Goal: Task Accomplishment & Management: Manage account settings

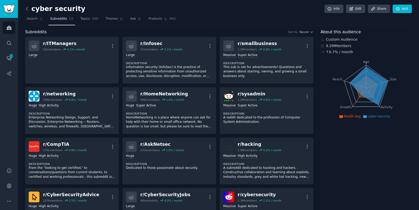
click at [27, 10] on icon at bounding box center [26, 8] width 5 height 5
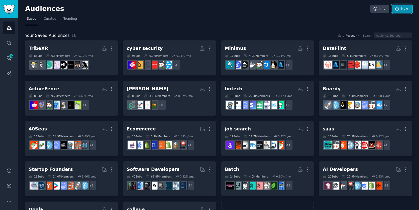
click at [397, 9] on icon at bounding box center [397, 9] width 5 height 5
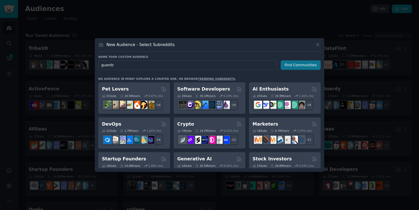
type input "guardz"
click at [308, 67] on button "Find Communities" at bounding box center [301, 64] width 40 height 9
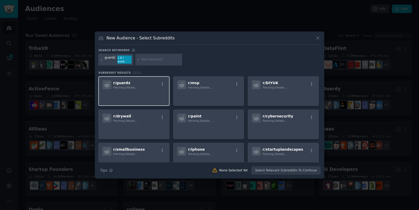
click at [138, 94] on p at bounding box center [133, 96] width 63 height 11
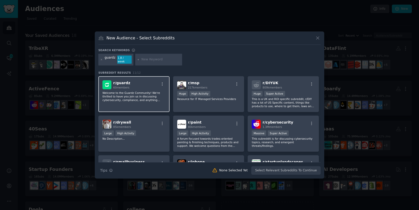
click at [131, 91] on p "Welcome to the Guardz Community! We're thrilled to have you join us in discussi…" at bounding box center [133, 96] width 63 height 11
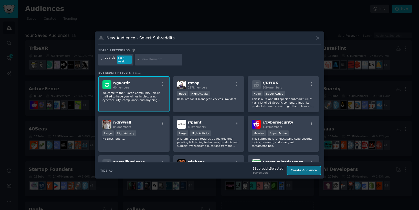
click at [297, 171] on button "Create Audience" at bounding box center [304, 171] width 34 height 9
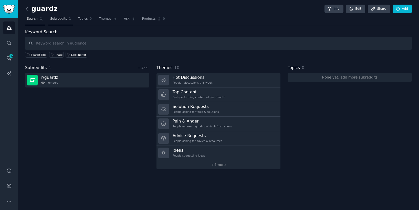
click at [62, 18] on span "Subreddits" at bounding box center [58, 19] width 17 height 5
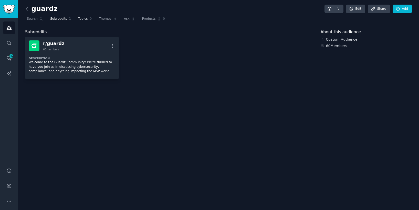
click at [82, 18] on span "Topics" at bounding box center [82, 19] width 9 height 5
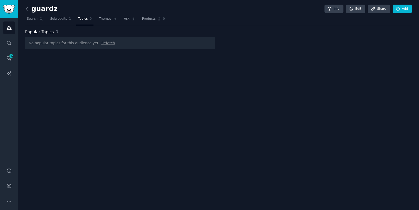
click at [103, 45] on span "Refetch" at bounding box center [108, 43] width 14 height 4
click at [34, 17] on span "Search" at bounding box center [32, 19] width 11 height 5
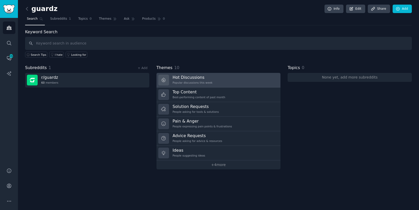
click at [223, 80] on link "Hot Discussions Popular discussions this week" at bounding box center [219, 80] width 124 height 15
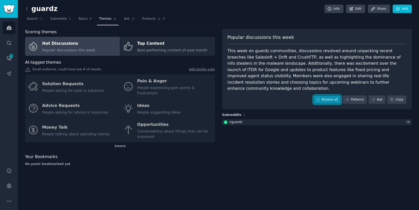
click at [325, 96] on link "Browse all" at bounding box center [327, 100] width 27 height 9
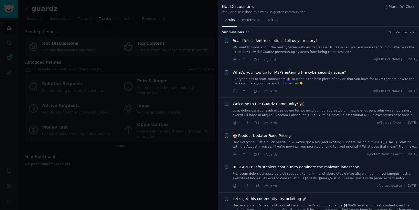
click at [147, 70] on div at bounding box center [209, 105] width 419 height 210
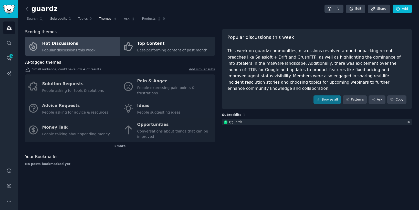
click at [54, 21] on span "Subreddits" at bounding box center [58, 19] width 17 height 5
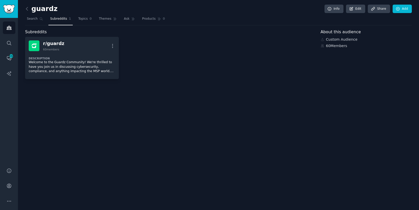
click at [144, 84] on div "guardz Info Edit Share Add Search Subreddits 1 Topics 0 Themes Ask Products 0 S…" at bounding box center [218, 105] width 401 height 210
click at [136, 58] on div "r/ guardz 60 members More Description Welcome to the Guardz Community! We're th…" at bounding box center [169, 58] width 288 height 42
click at [400, 11] on link "Add" at bounding box center [402, 9] width 19 height 9
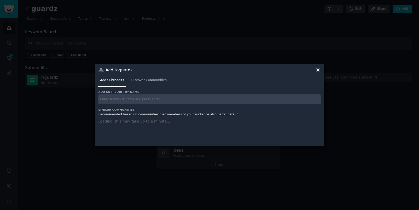
click at [317, 68] on icon at bounding box center [317, 69] width 5 height 5
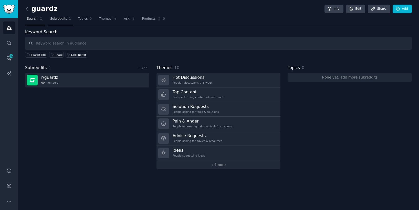
click at [57, 24] on link "Subreddits 1" at bounding box center [60, 20] width 24 height 11
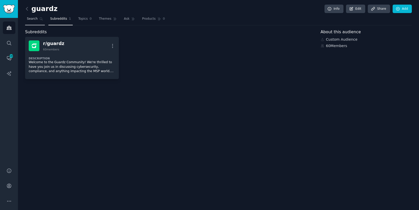
click at [38, 17] on link "Search" at bounding box center [35, 20] width 20 height 11
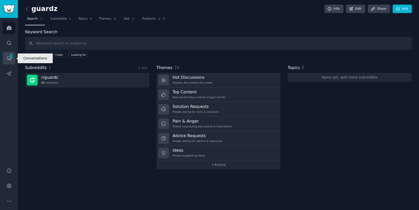
click at [8, 63] on link "Conversations 100" at bounding box center [9, 58] width 13 height 13
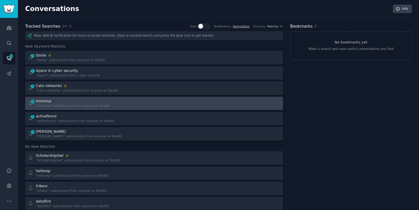
click at [46, 106] on div ""minimus" submissions from anyone on Reddit" at bounding box center [73, 106] width 74 height 5
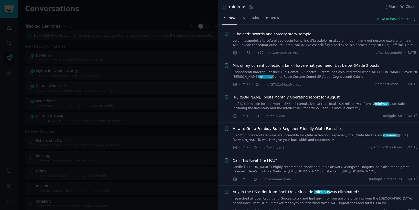
scroll to position [1656, 0]
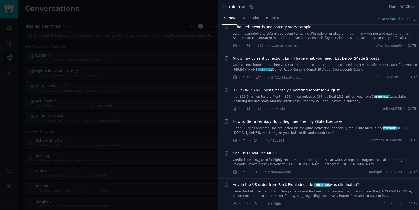
click at [128, 140] on div at bounding box center [209, 105] width 419 height 210
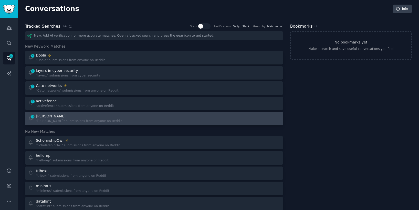
click at [46, 123] on div ""debbie" submissions from anyone on Reddit" at bounding box center [79, 121] width 86 height 5
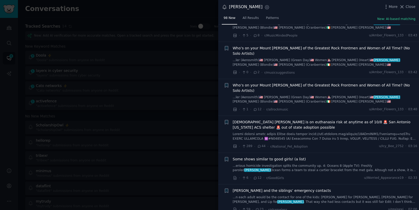
scroll to position [908, 0]
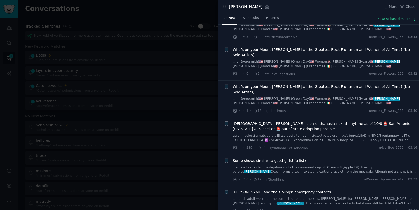
click at [115, 182] on div at bounding box center [209, 105] width 419 height 210
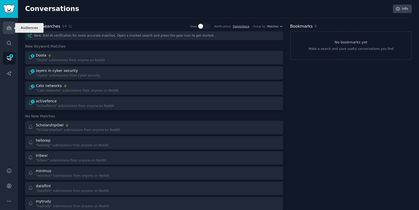
click at [4, 26] on link "Audiences" at bounding box center [9, 28] width 13 height 13
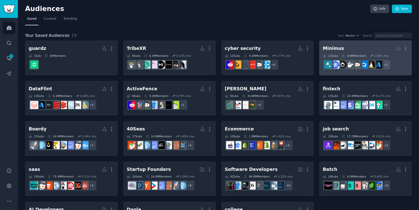
click at [336, 45] on h2 "Minimus More" at bounding box center [366, 48] width 86 height 9
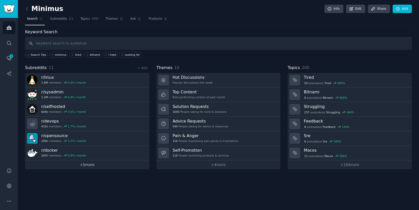
click at [99, 165] on link "+ 5 more" at bounding box center [87, 165] width 124 height 9
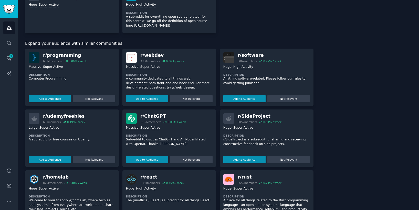
scroll to position [203, 0]
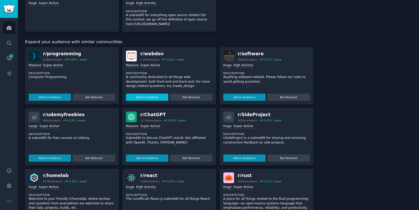
click at [152, 98] on button "Add to Audience" at bounding box center [147, 97] width 42 height 7
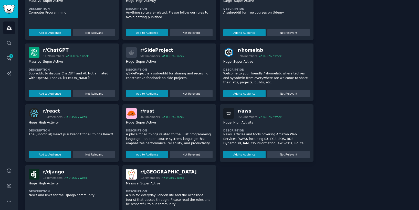
scroll to position [268, 0]
click at [234, 93] on button "Add to Audience" at bounding box center [244, 93] width 42 height 7
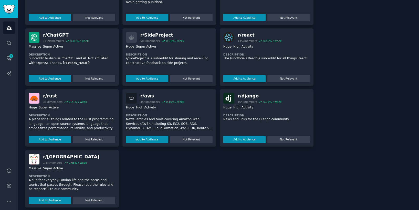
scroll to position [338, 0]
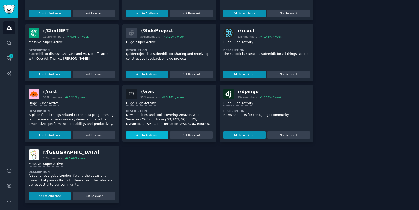
click at [156, 134] on button "Add to Audience" at bounding box center [147, 135] width 42 height 7
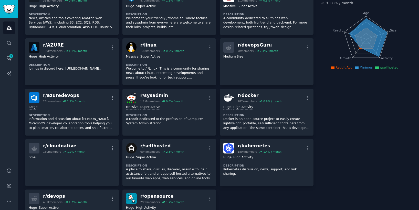
scroll to position [0, 0]
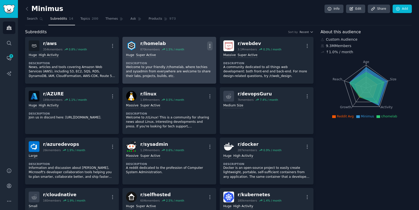
click at [210, 46] on icon "button" at bounding box center [210, 46] width 1 height 4
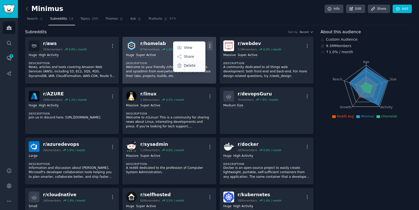
click at [192, 65] on p "Delete" at bounding box center [190, 65] width 12 height 5
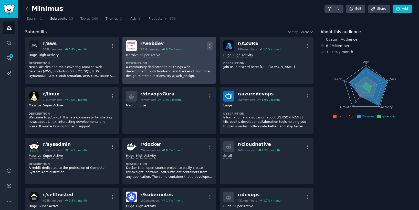
click at [210, 47] on icon "button" at bounding box center [210, 46] width 1 height 4
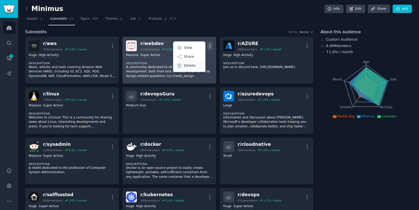
click at [196, 64] on div "Delete" at bounding box center [189, 65] width 30 height 11
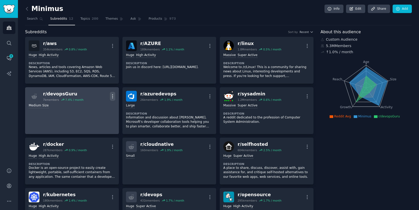
click at [112, 95] on icon "button" at bounding box center [112, 97] width 1 height 4
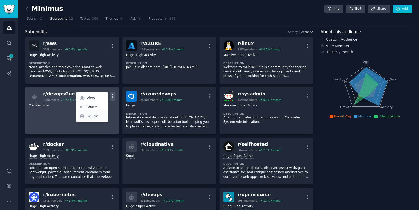
click at [90, 115] on p "Delete" at bounding box center [93, 115] width 12 height 5
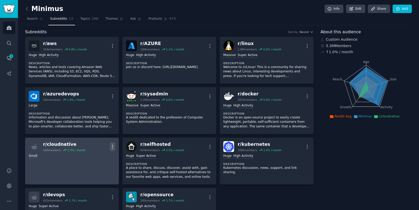
click at [113, 145] on icon "button" at bounding box center [112, 146] width 5 height 5
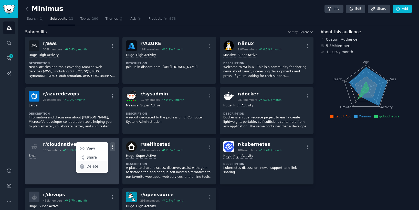
click at [94, 167] on p "Delete" at bounding box center [93, 166] width 12 height 5
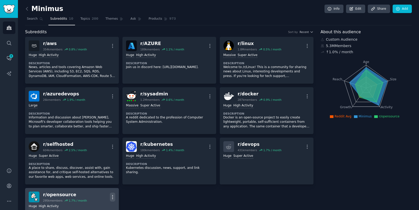
click at [113, 197] on icon "button" at bounding box center [112, 197] width 5 height 5
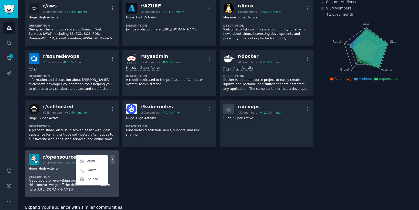
scroll to position [42, 0]
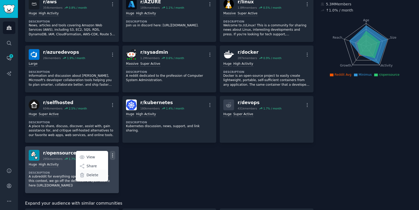
click at [92, 176] on p "Delete" at bounding box center [93, 175] width 12 height 5
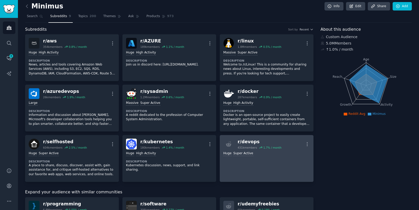
scroll to position [0, 0]
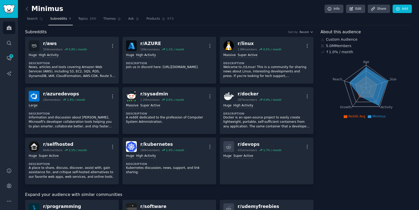
click at [25, 10] on div "Minimus Info Edit Share Add Search Subreddits 9 Topics 200 Themes Ask Products …" at bounding box center [218, 193] width 401 height 387
click at [26, 10] on icon at bounding box center [26, 8] width 5 height 5
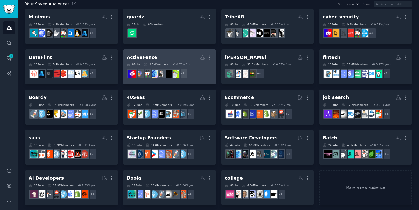
scroll to position [34, 0]
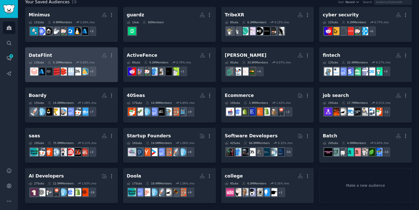
click at [86, 53] on h2 "DataFlint Custom Audience More" at bounding box center [72, 55] width 86 height 9
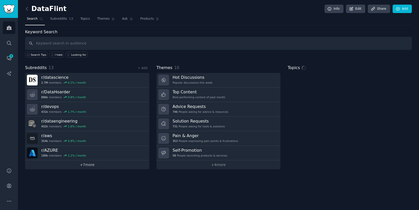
click at [73, 165] on link "+ 7 more" at bounding box center [87, 165] width 124 height 9
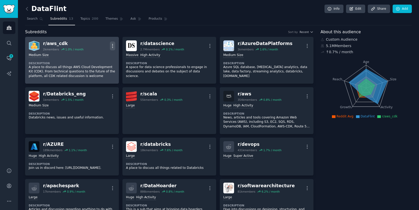
click at [112, 45] on icon "button" at bounding box center [112, 45] width 5 height 5
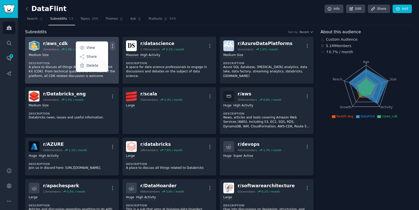
click at [94, 67] on p "Delete" at bounding box center [93, 65] width 12 height 5
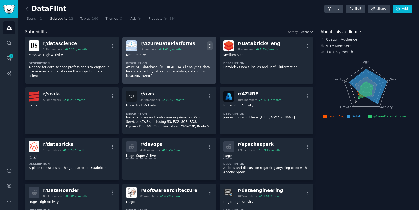
click at [210, 45] on icon "button" at bounding box center [209, 45] width 5 height 5
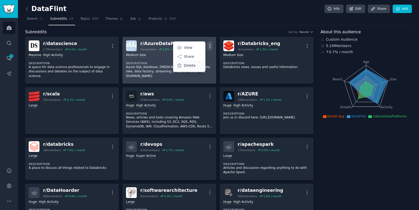
click at [191, 65] on p "Delete" at bounding box center [190, 65] width 12 height 5
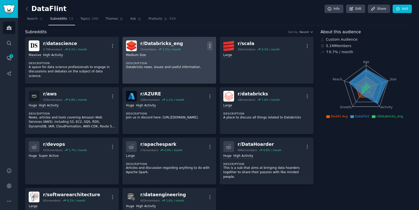
click at [207, 45] on icon "button" at bounding box center [209, 45] width 5 height 5
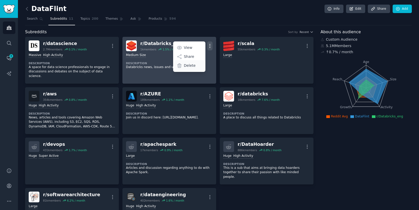
click at [181, 66] on icon at bounding box center [179, 65] width 5 height 5
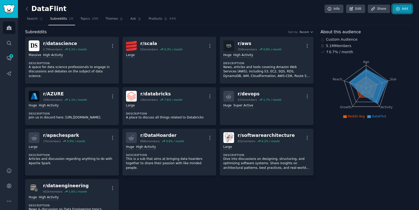
click at [395, 12] on link "Add" at bounding box center [402, 9] width 19 height 9
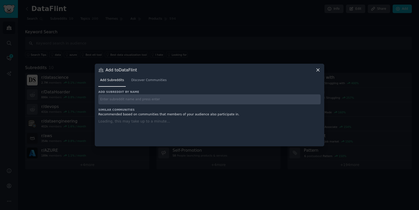
click at [155, 99] on input "text" at bounding box center [209, 100] width 222 height 10
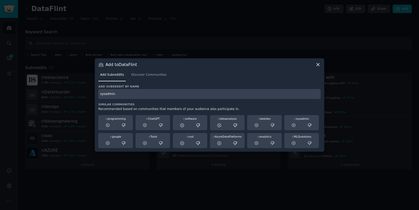
type input "sysadmin"
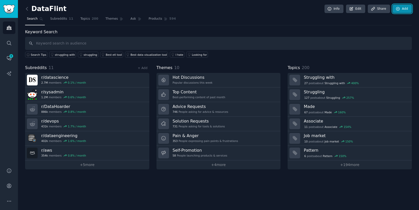
click at [403, 10] on link "Add" at bounding box center [402, 9] width 19 height 9
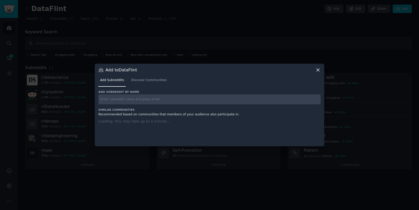
click at [220, 98] on input "text" at bounding box center [209, 100] width 222 height 10
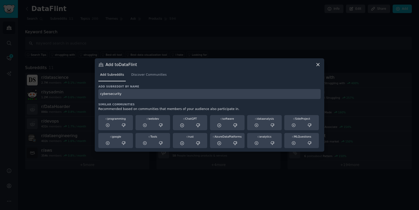
type input "cybersecurity"
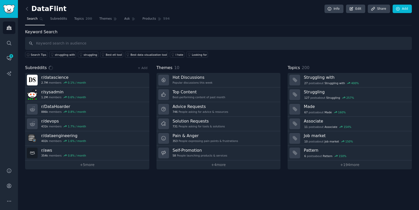
click at [168, 191] on div "DataFlint Info Edit Share Add Search Subreddits Topics 200 Themes Ask Products …" at bounding box center [218, 105] width 401 height 210
